Goal: Obtain resource: Obtain resource

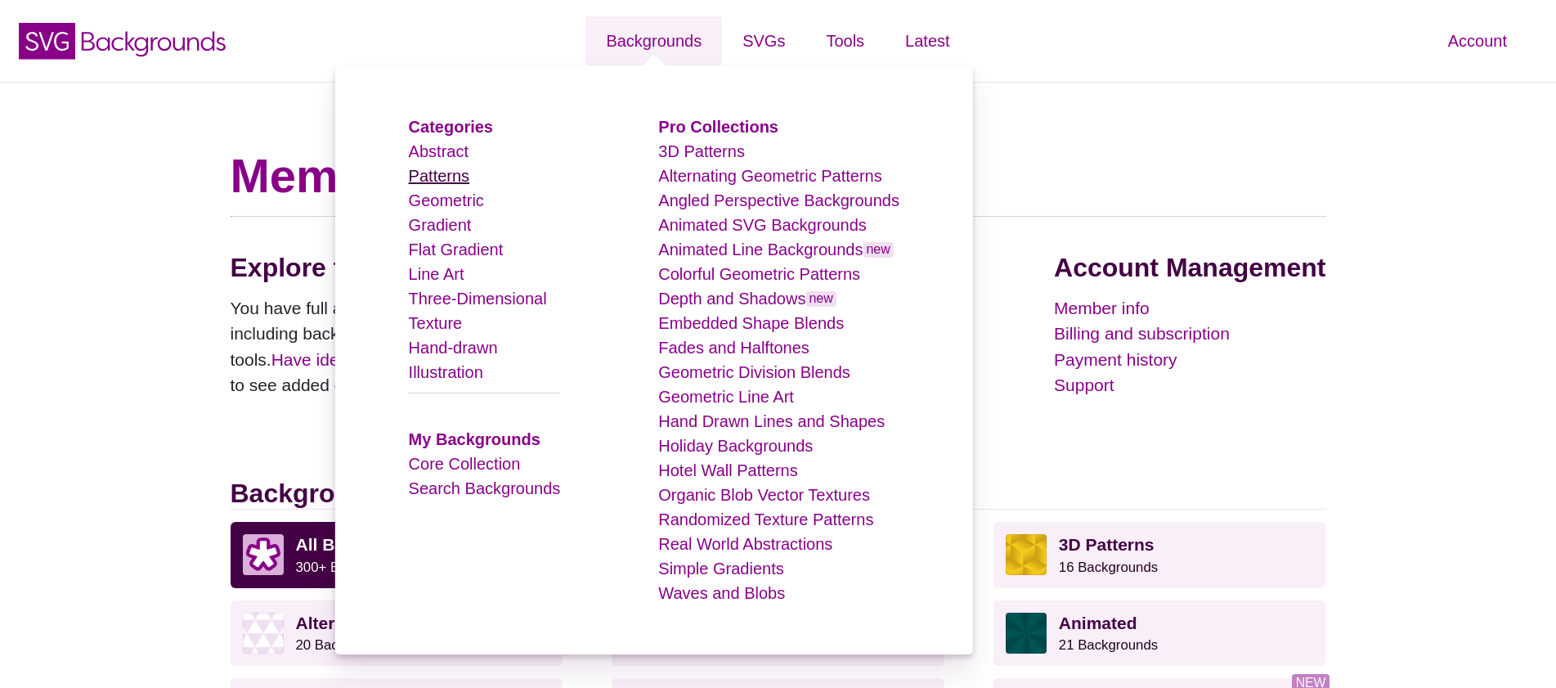
click at [437, 176] on link "Patterns" at bounding box center [439, 176] width 60 height 18
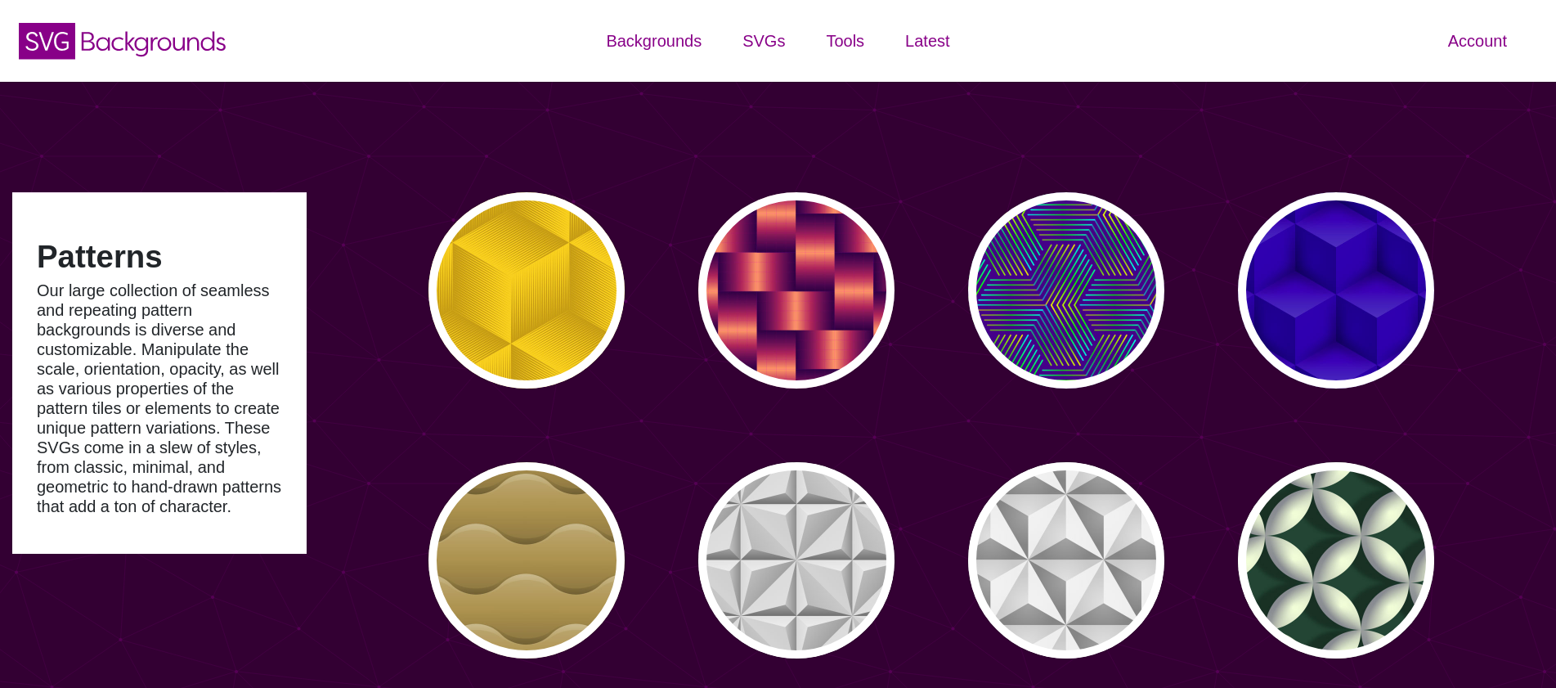
type input "#450057"
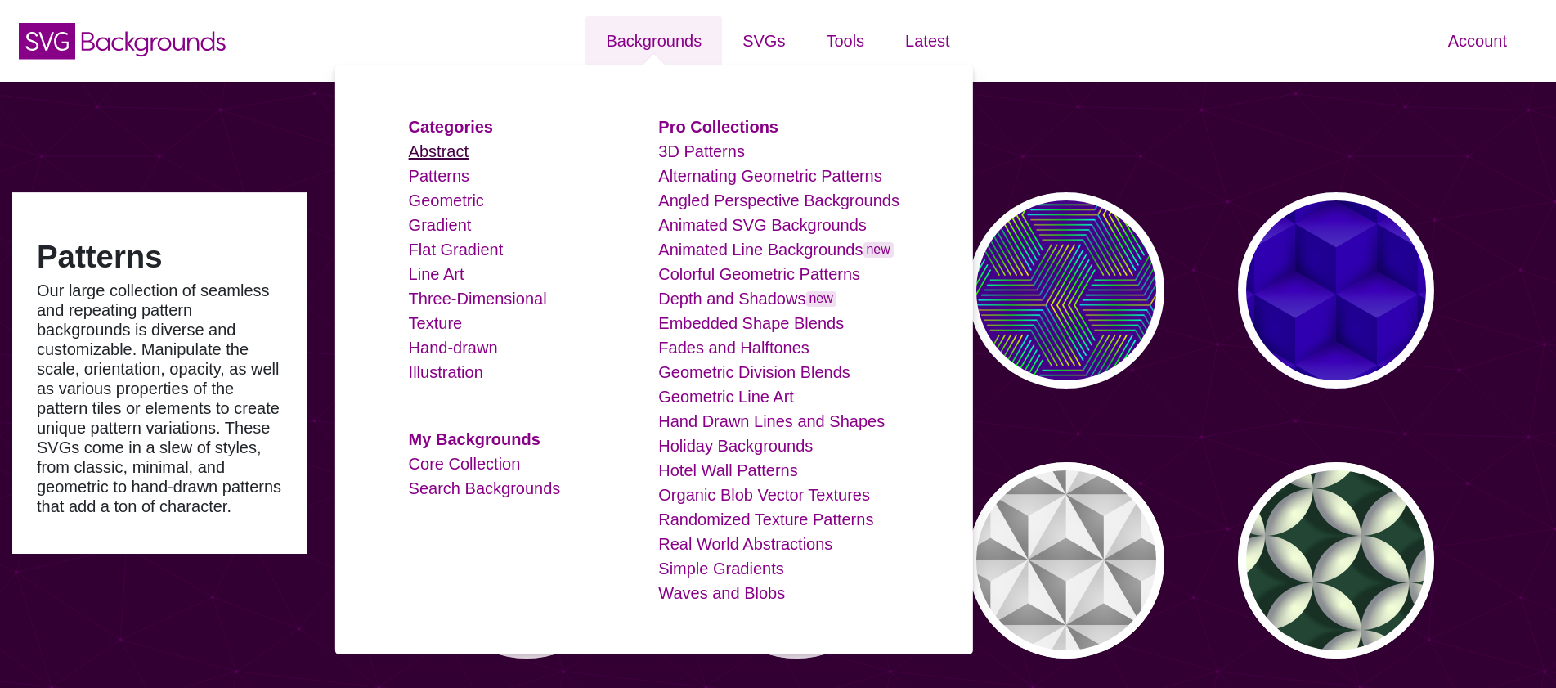
click at [432, 145] on link "Abstract" at bounding box center [439, 151] width 60 height 18
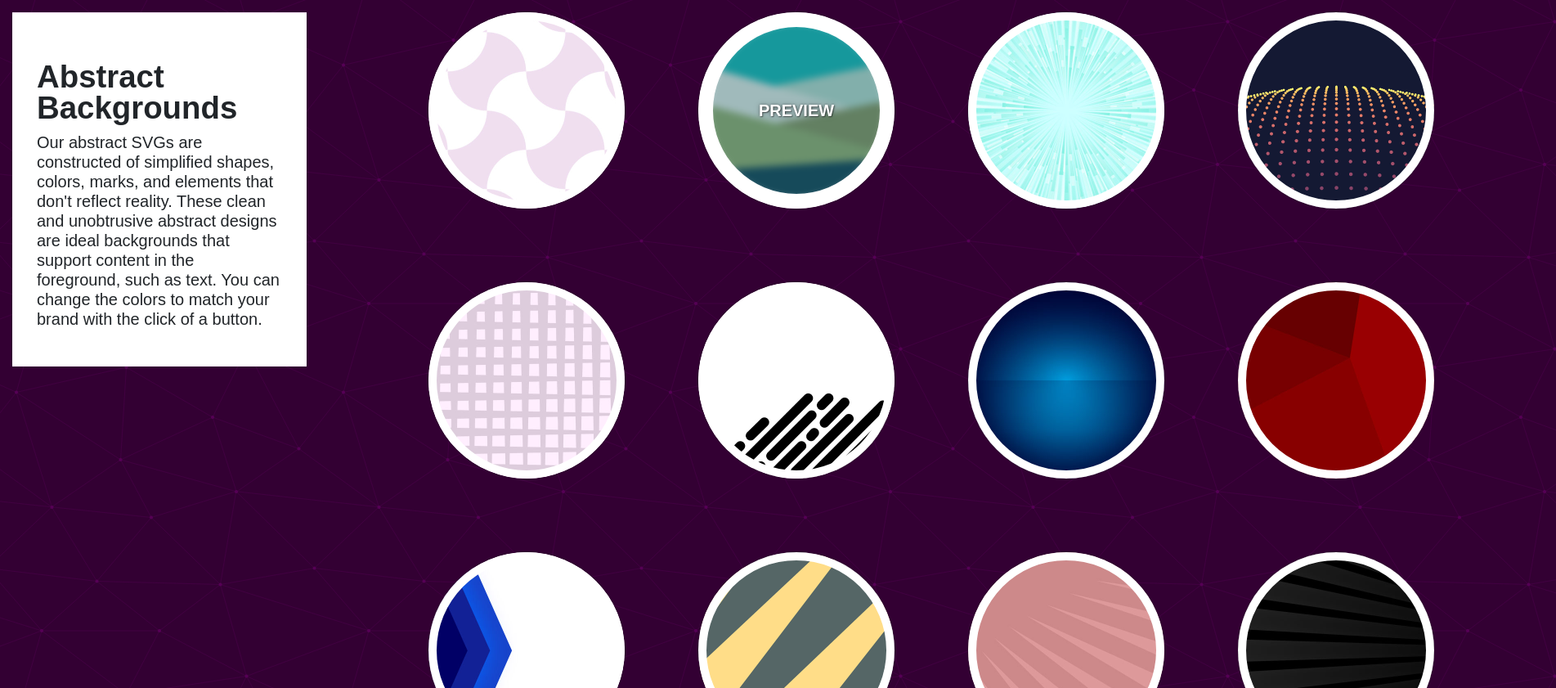
scroll to position [204, 0]
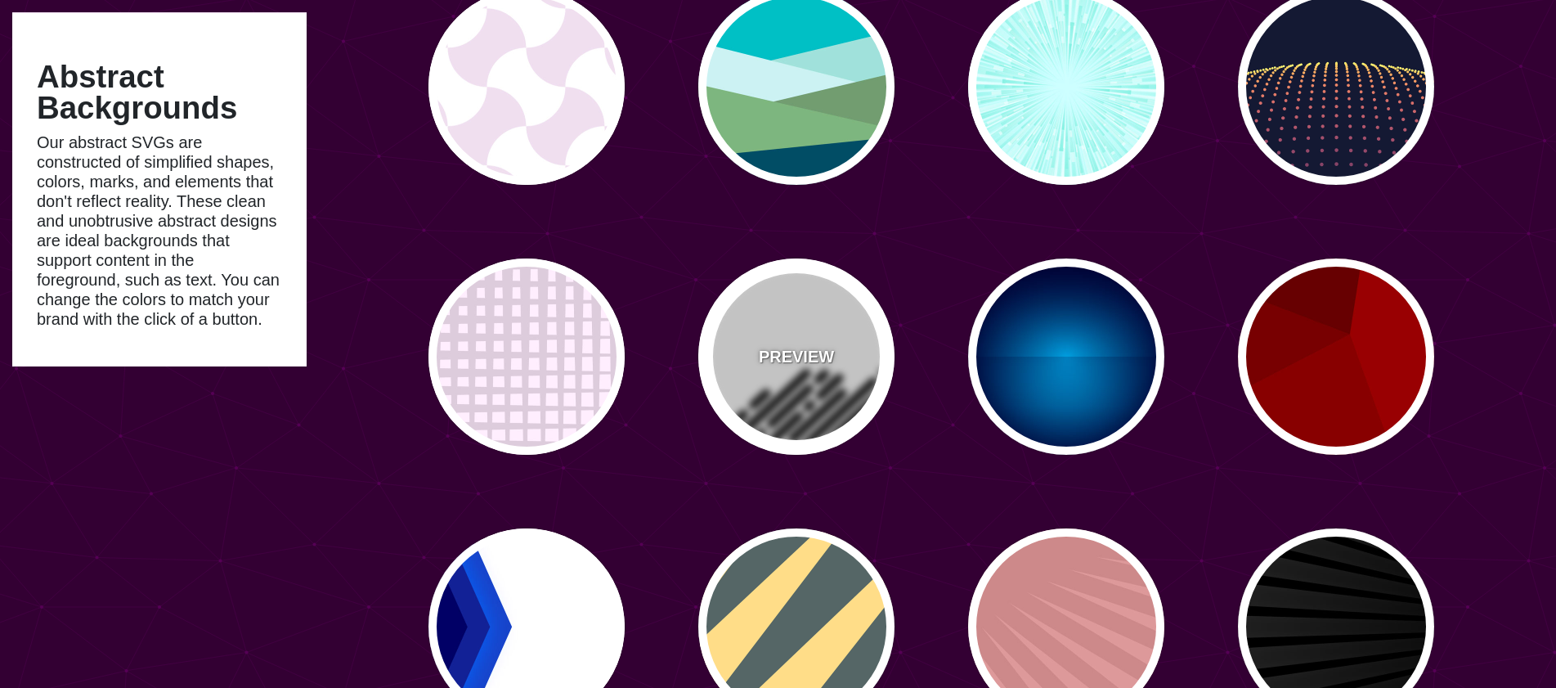
click at [823, 377] on div "PREVIEW" at bounding box center [796, 356] width 196 height 196
type input "#FFFFFF"
type input "#000000"
type input "0"
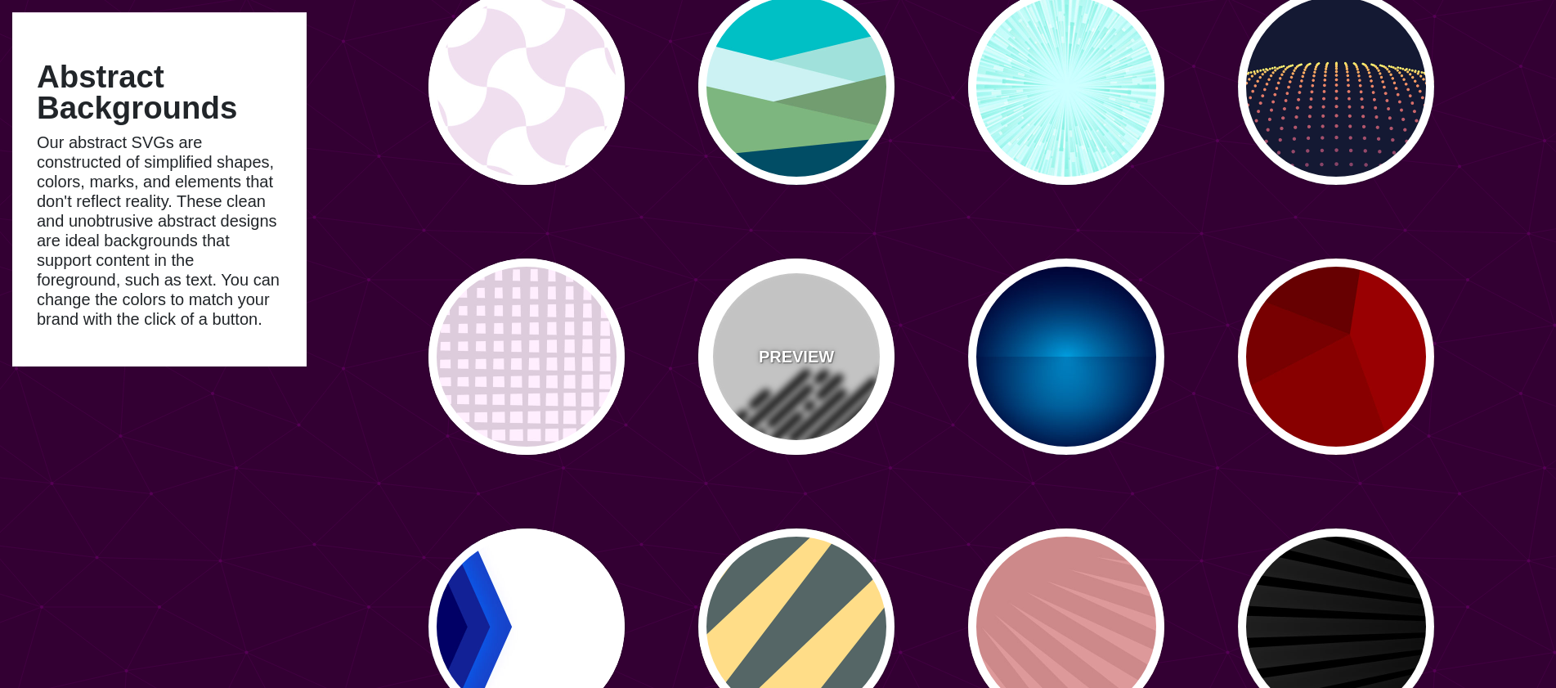
type input "500"
type input "25"
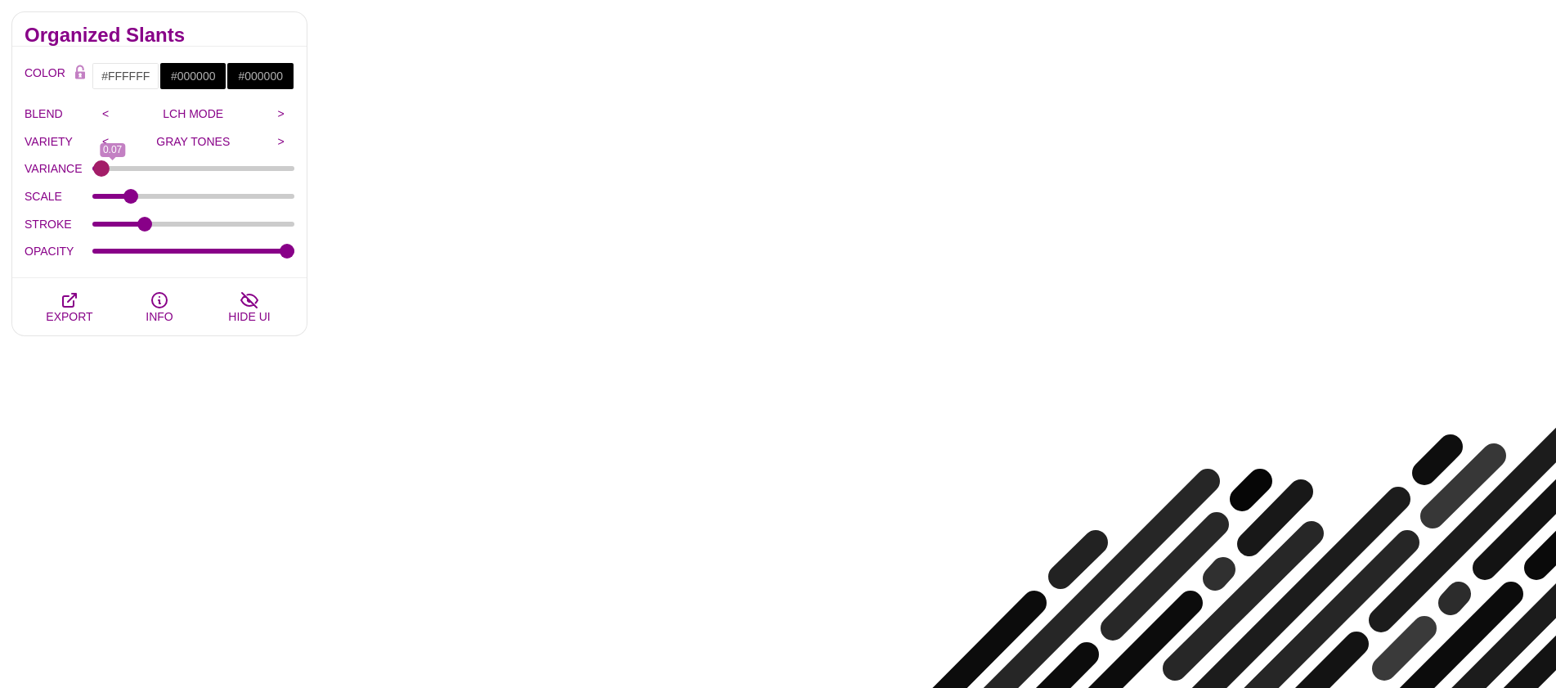
type input "0"
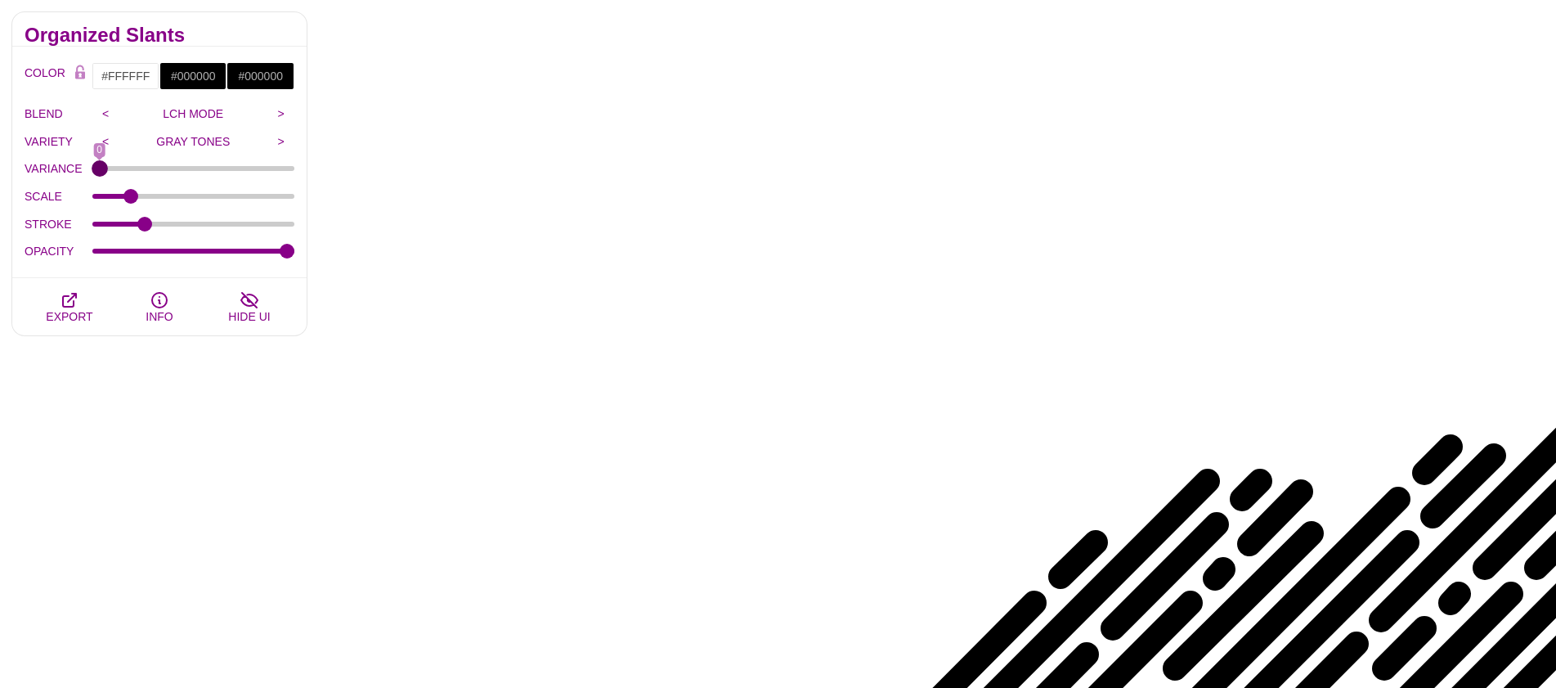
drag, startPoint x: 100, startPoint y: 168, endPoint x: 83, endPoint y: 168, distance: 17.2
click at [92, 168] on input "VARIANCE" at bounding box center [193, 168] width 203 height 7
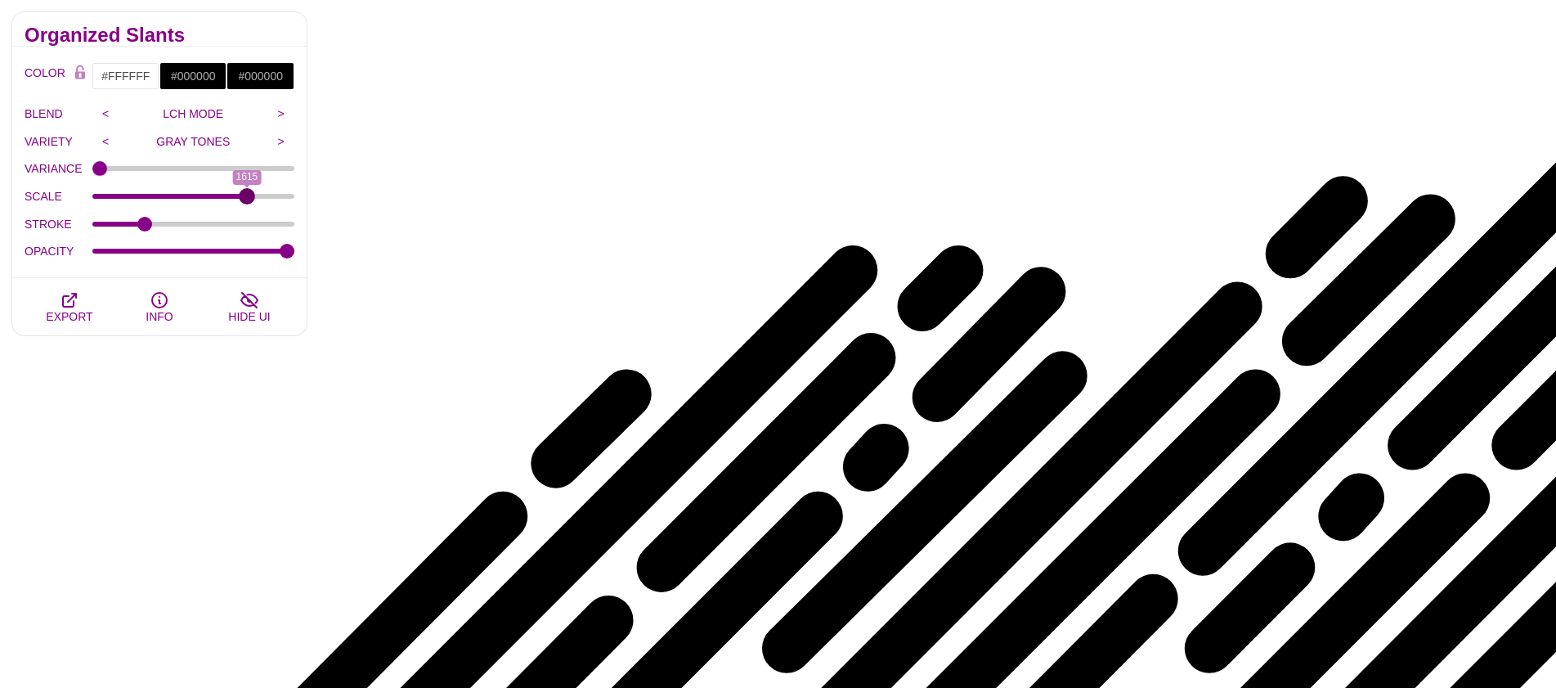
drag, startPoint x: 133, startPoint y: 195, endPoint x: 246, endPoint y: 190, distance: 113.0
type input "1615"
click at [246, 193] on input "SCALE" at bounding box center [193, 196] width 203 height 7
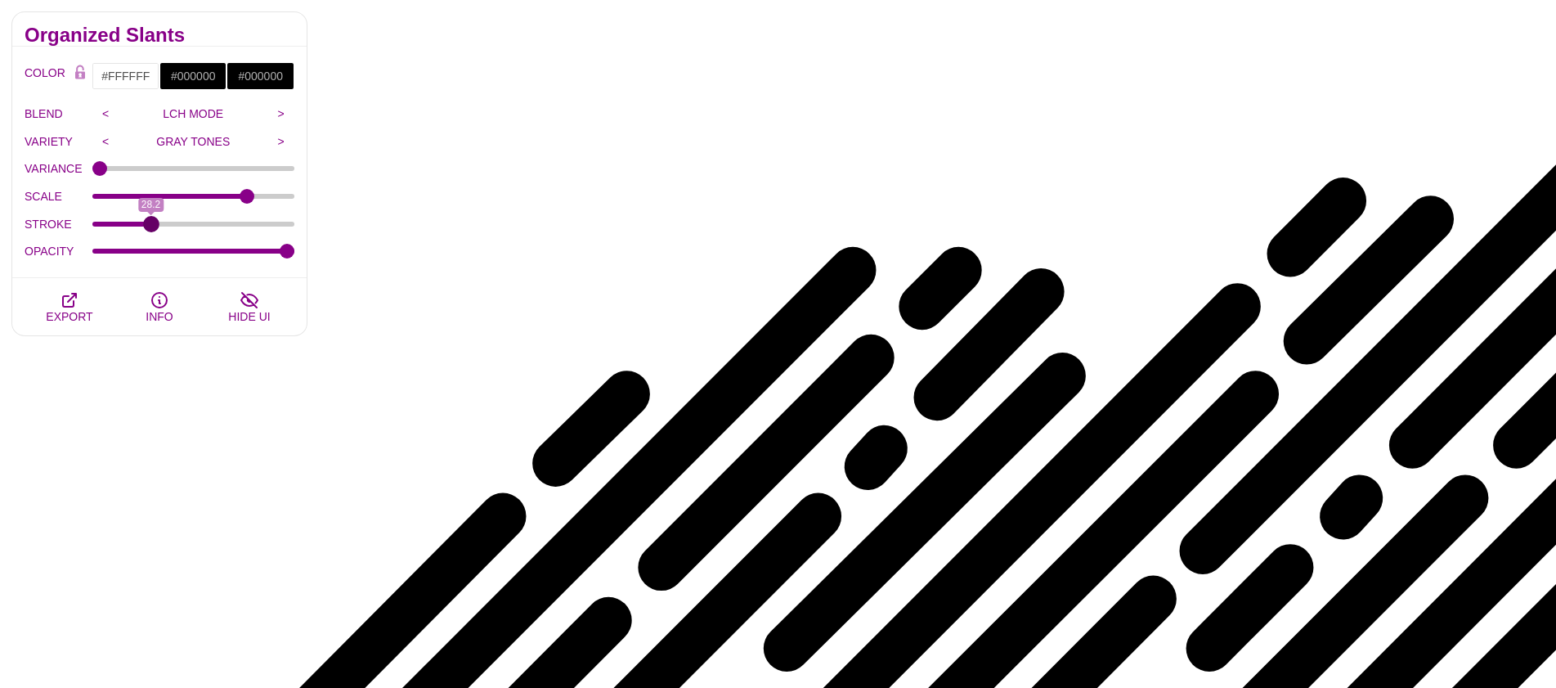
type input "28.2"
click at [150, 224] on input "STROKE" at bounding box center [193, 224] width 203 height 7
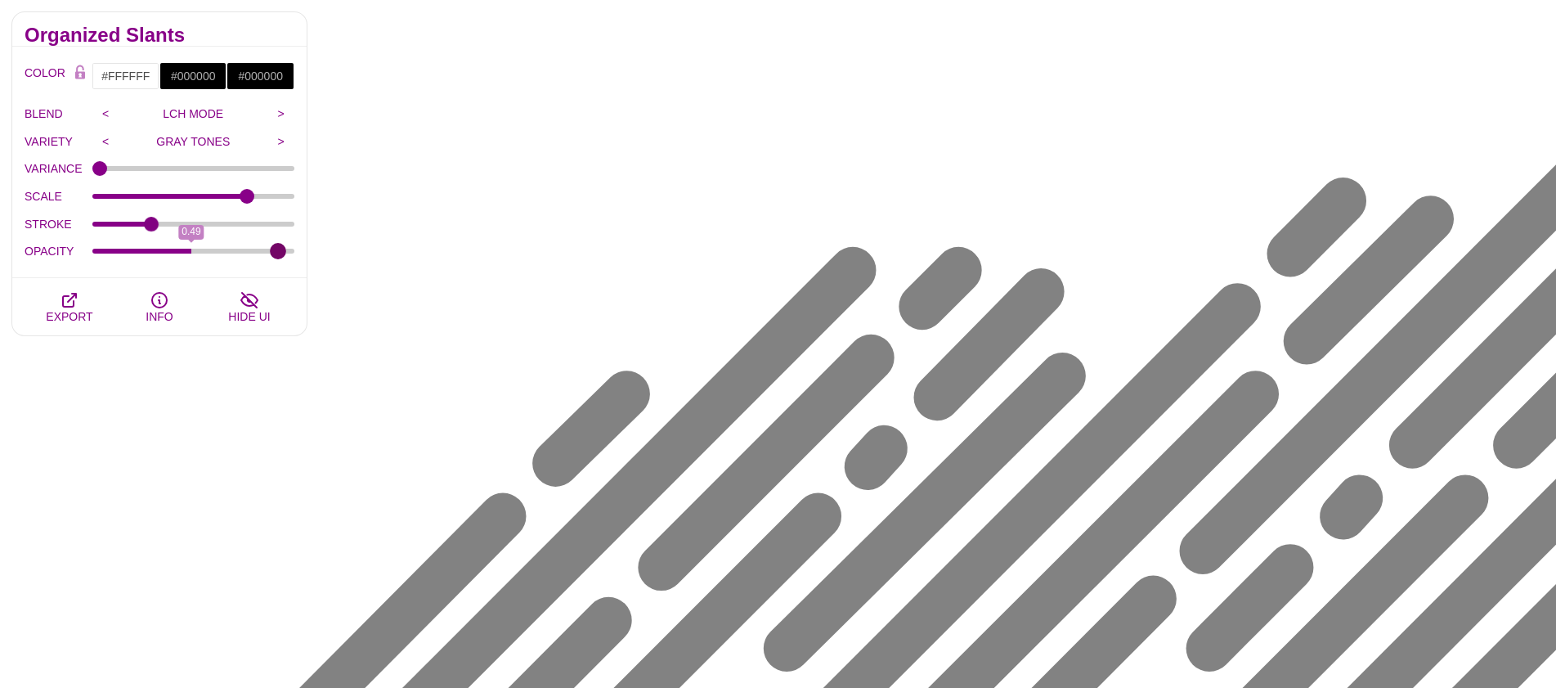
type input "1"
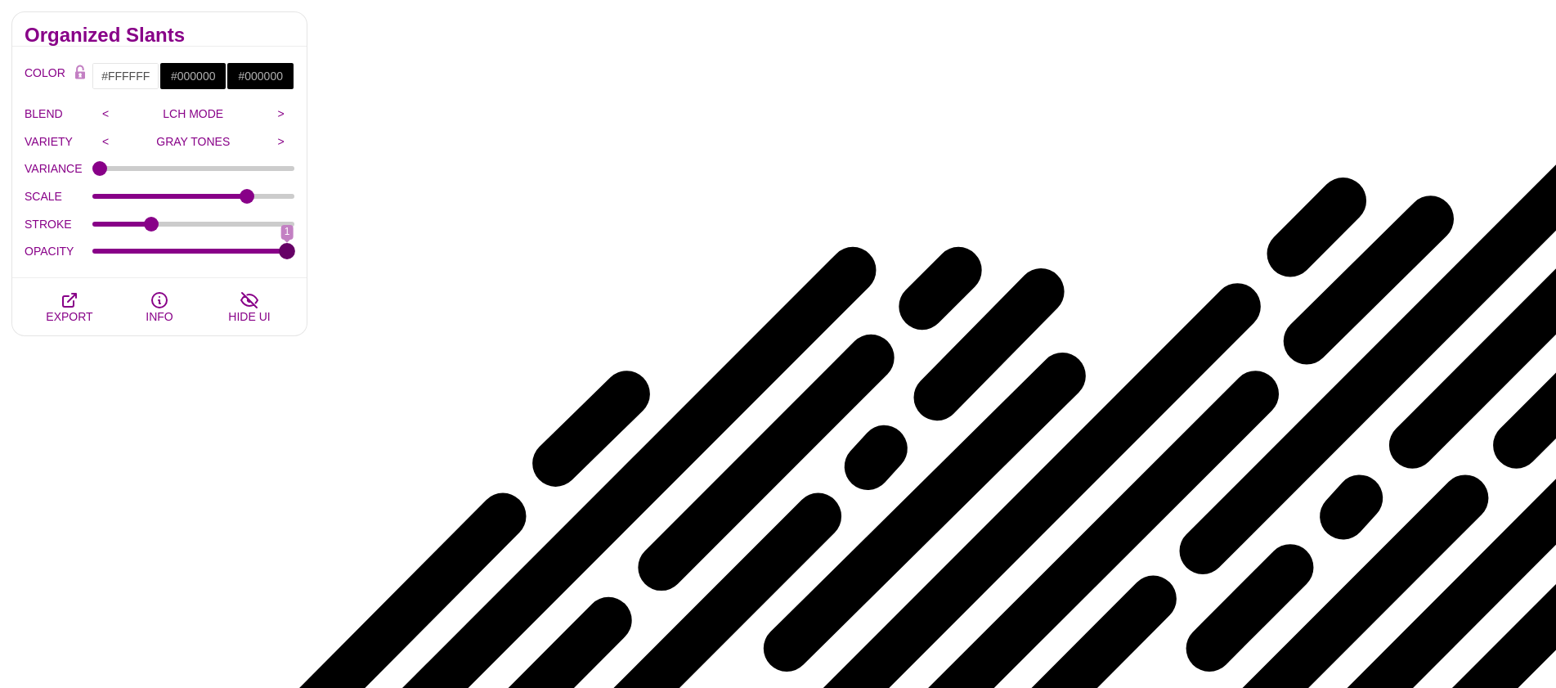
drag, startPoint x: 282, startPoint y: 248, endPoint x: 420, endPoint y: 249, distance: 138.2
click at [295, 249] on input "OPACITY" at bounding box center [193, 251] width 203 height 7
click at [78, 301] on icon "button" at bounding box center [70, 300] width 20 height 20
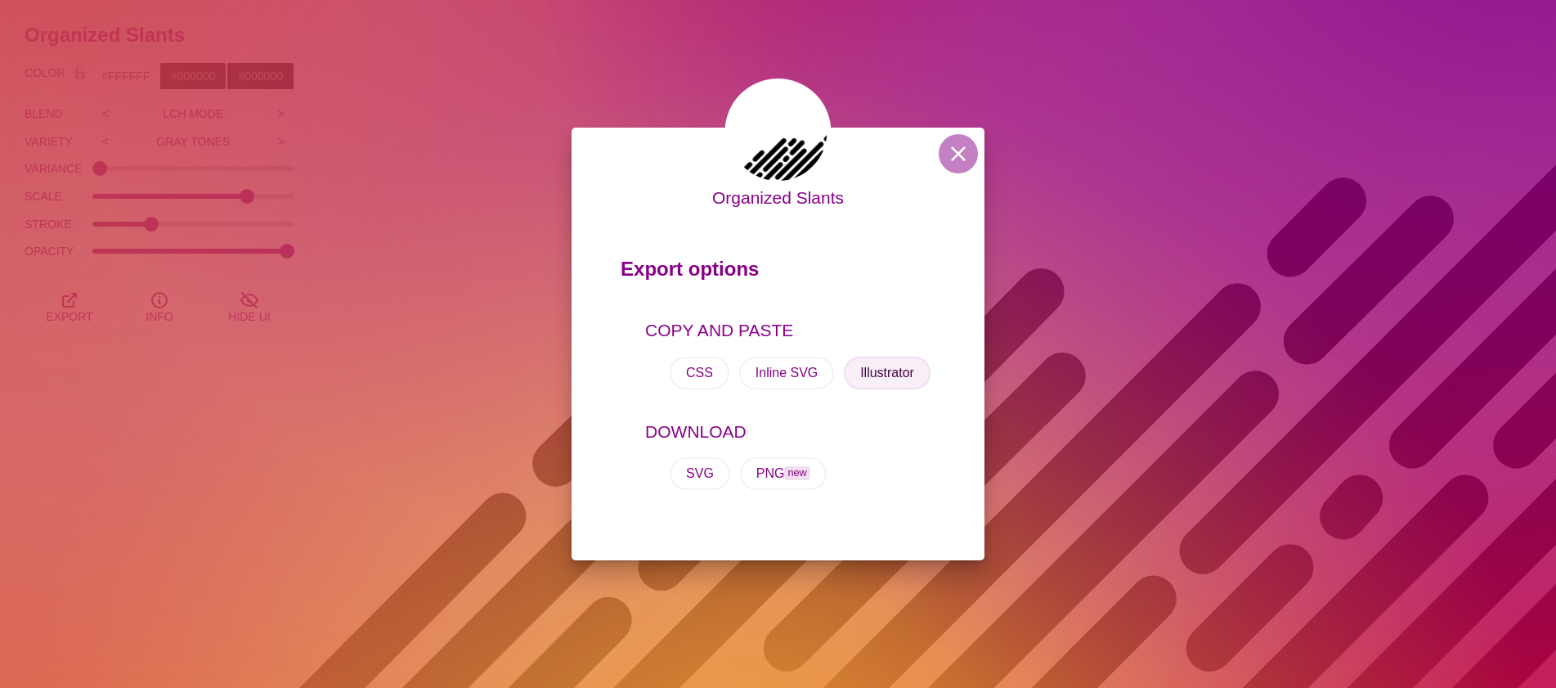
click at [876, 375] on button "Illustrator" at bounding box center [887, 372] width 87 height 33
click at [702, 474] on button "SVG" at bounding box center [700, 473] width 60 height 33
